Goal: Task Accomplishment & Management: Manage account settings

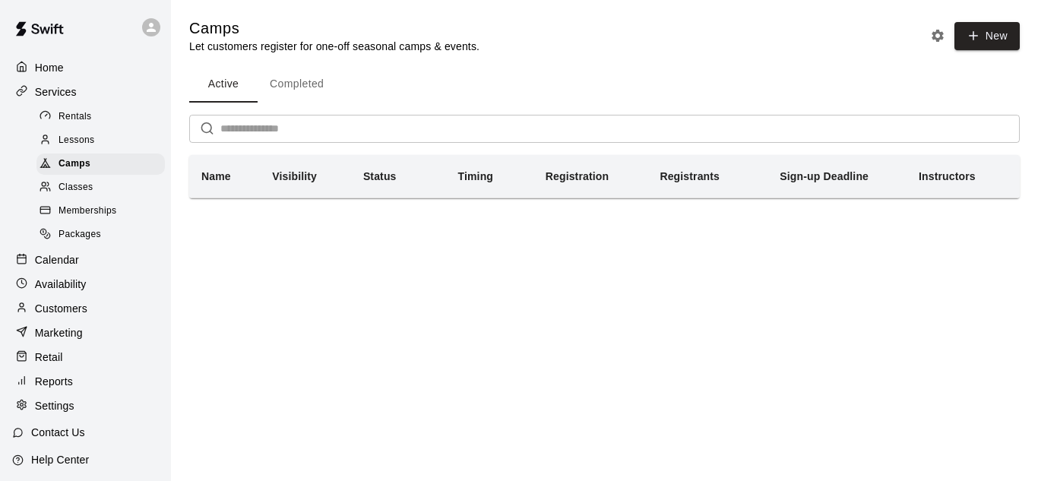
click at [49, 263] on p "Calendar" at bounding box center [57, 259] width 44 height 15
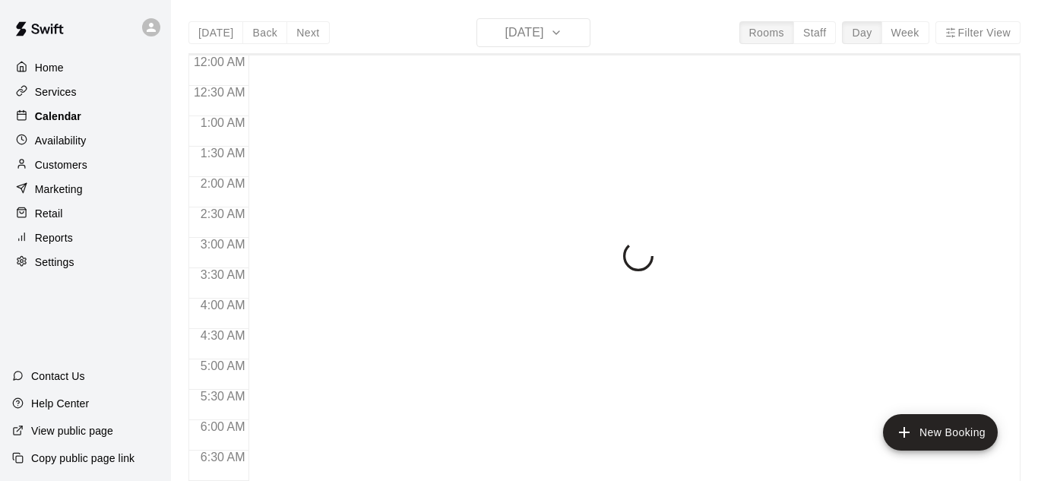
scroll to position [770, 0]
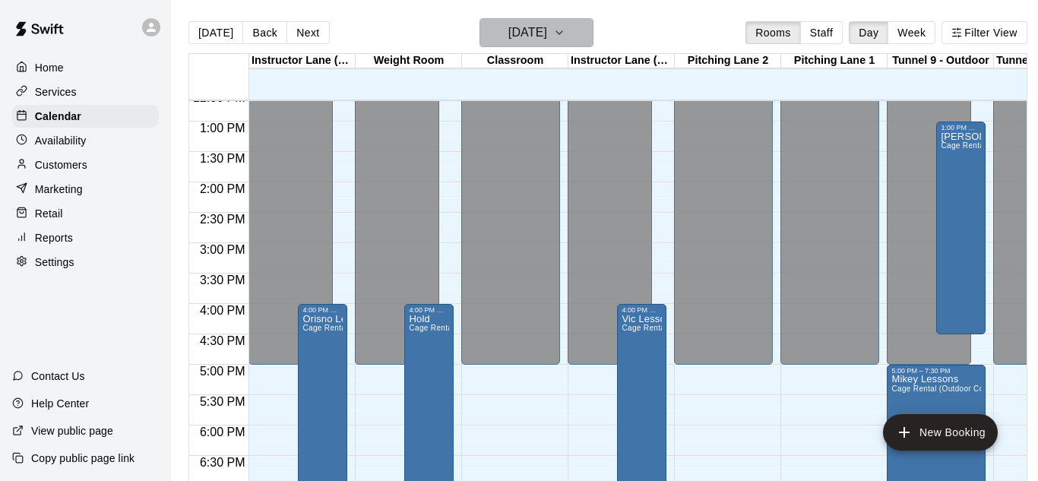
click at [565, 30] on icon "button" at bounding box center [559, 33] width 12 height 18
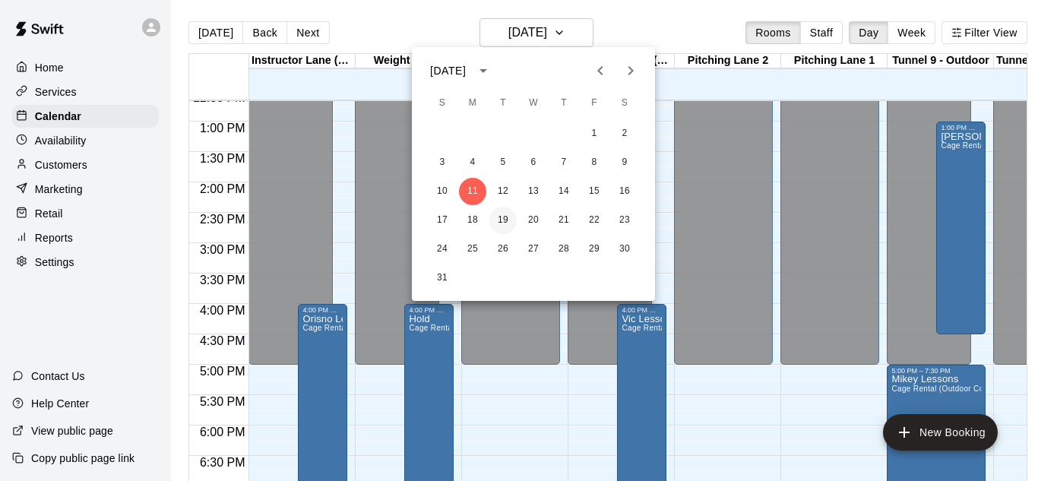
click at [509, 216] on button "19" at bounding box center [502, 220] width 27 height 27
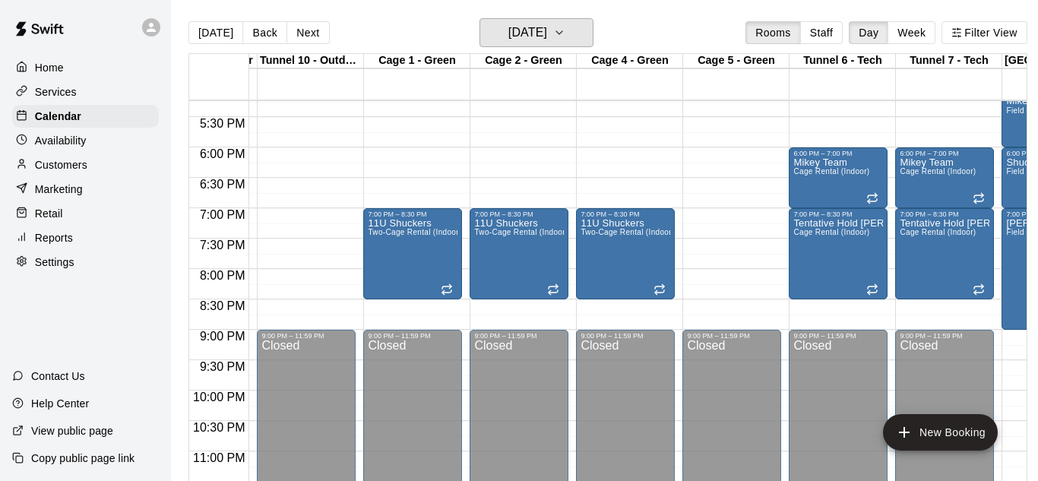
scroll to position [0, 0]
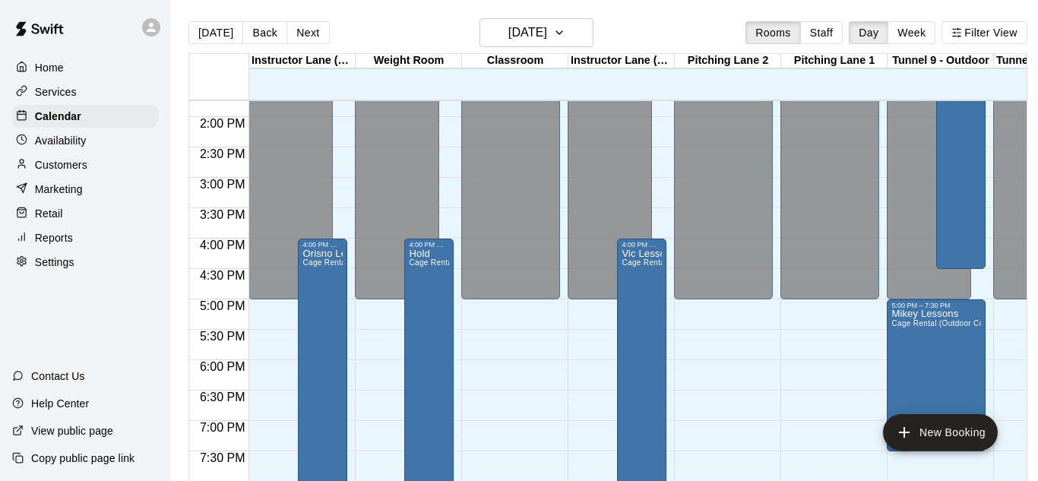
scroll to position [884, 0]
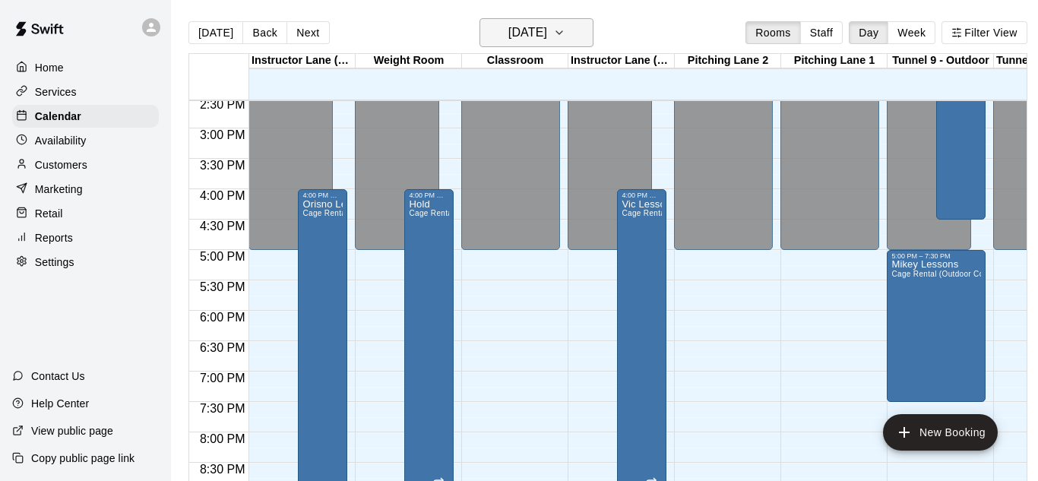
click at [565, 28] on icon "button" at bounding box center [559, 33] width 12 height 18
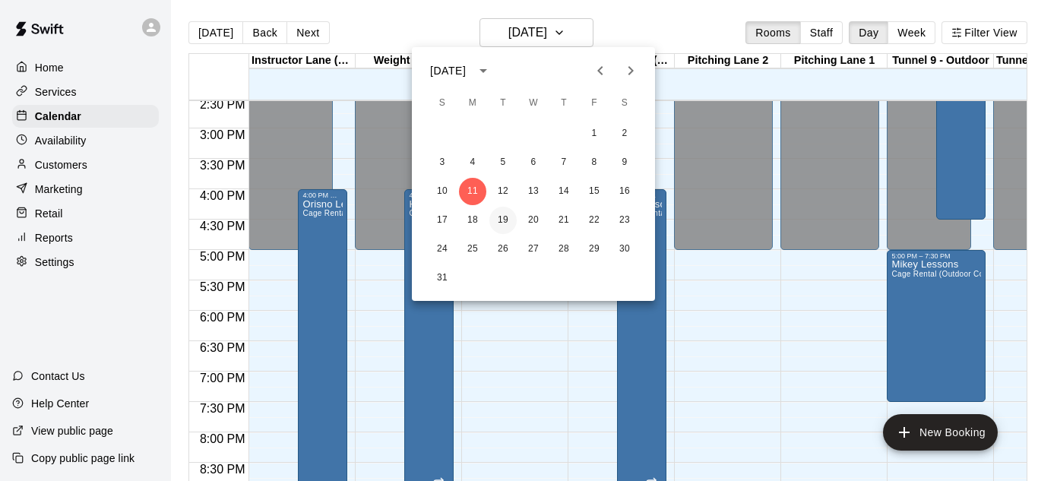
click at [504, 214] on button "19" at bounding box center [502, 220] width 27 height 27
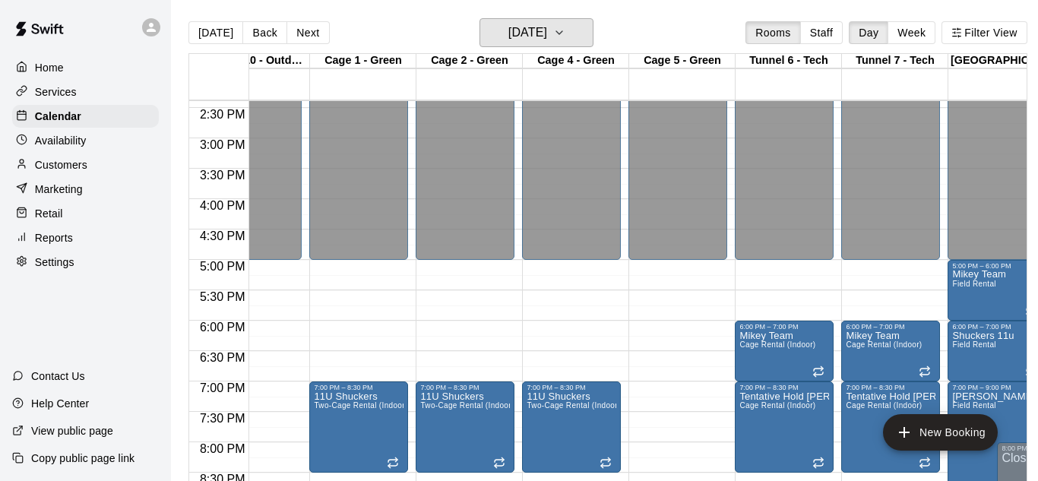
scroll to position [0, 796]
